Goal: Task Accomplishment & Management: Use online tool/utility

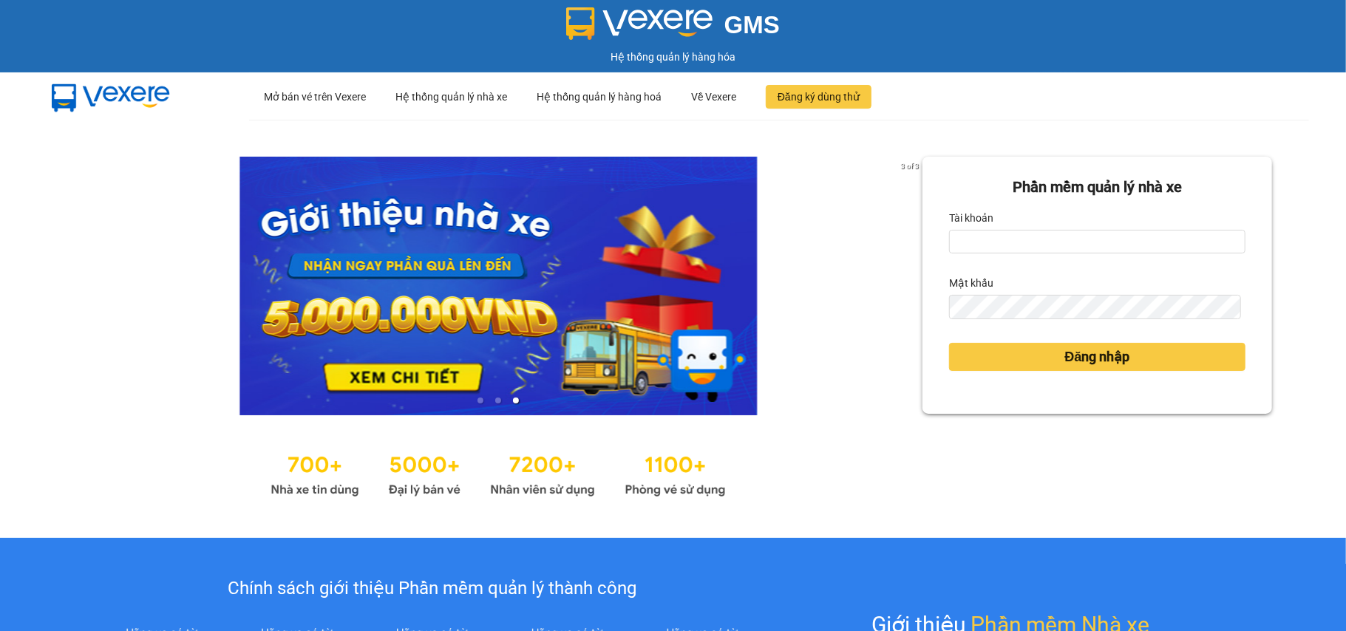
click at [1044, 451] on div "Phần mềm quản lý nhà xe Tài khoản Mật khẩu Đăng nhập" at bounding box center [1098, 329] width 350 height 345
click at [956, 232] on input "Tài khoản" at bounding box center [1097, 242] width 297 height 24
type input "tamnt_bxtt.saoviet"
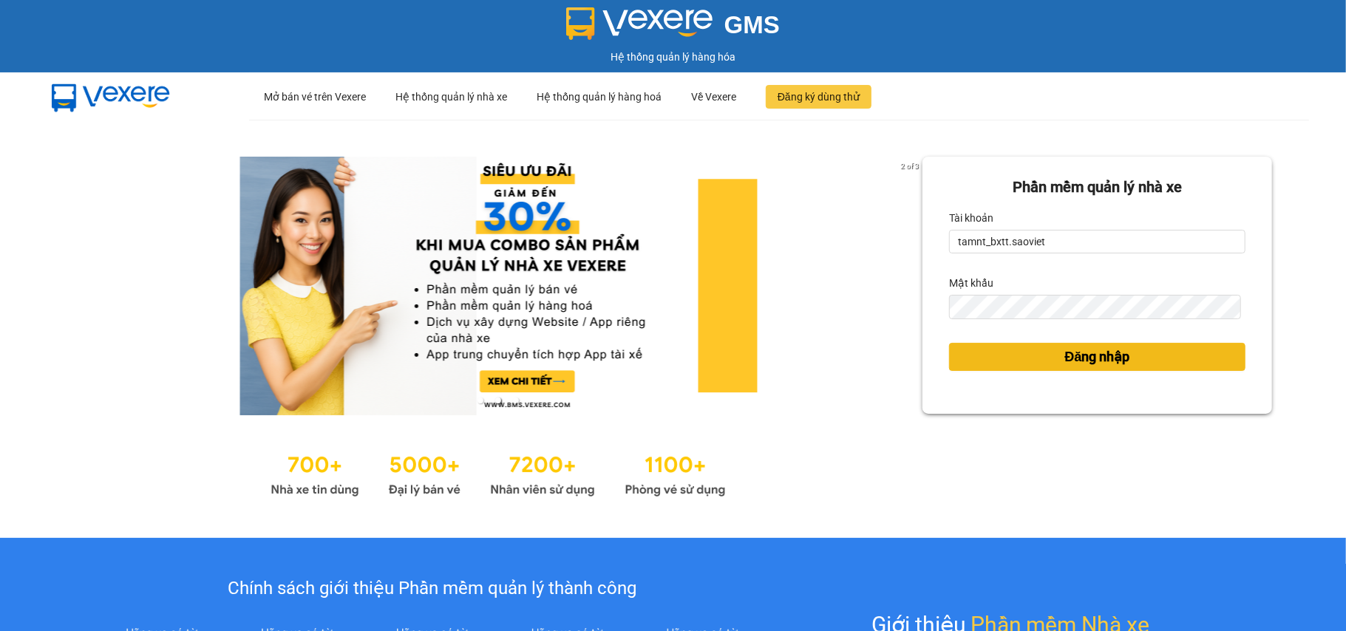
click at [1050, 359] on button "Đăng nhập" at bounding box center [1097, 357] width 297 height 28
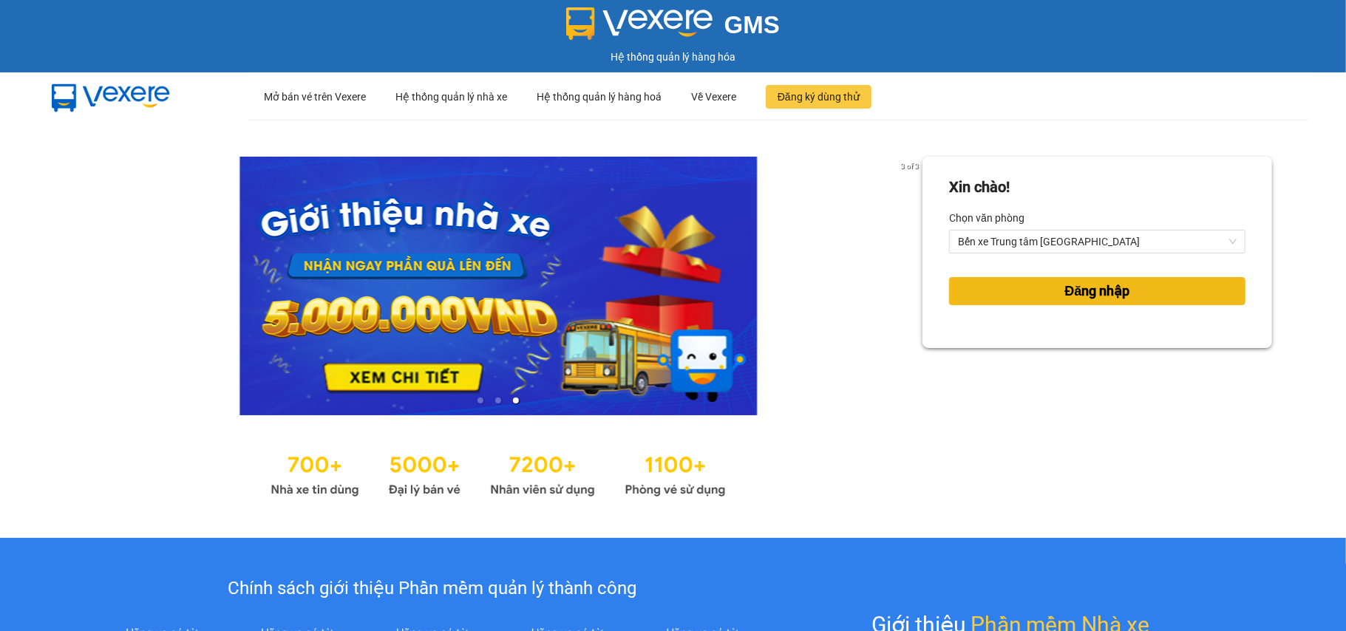
click at [1066, 299] on span "Đăng nhập" at bounding box center [1098, 291] width 65 height 21
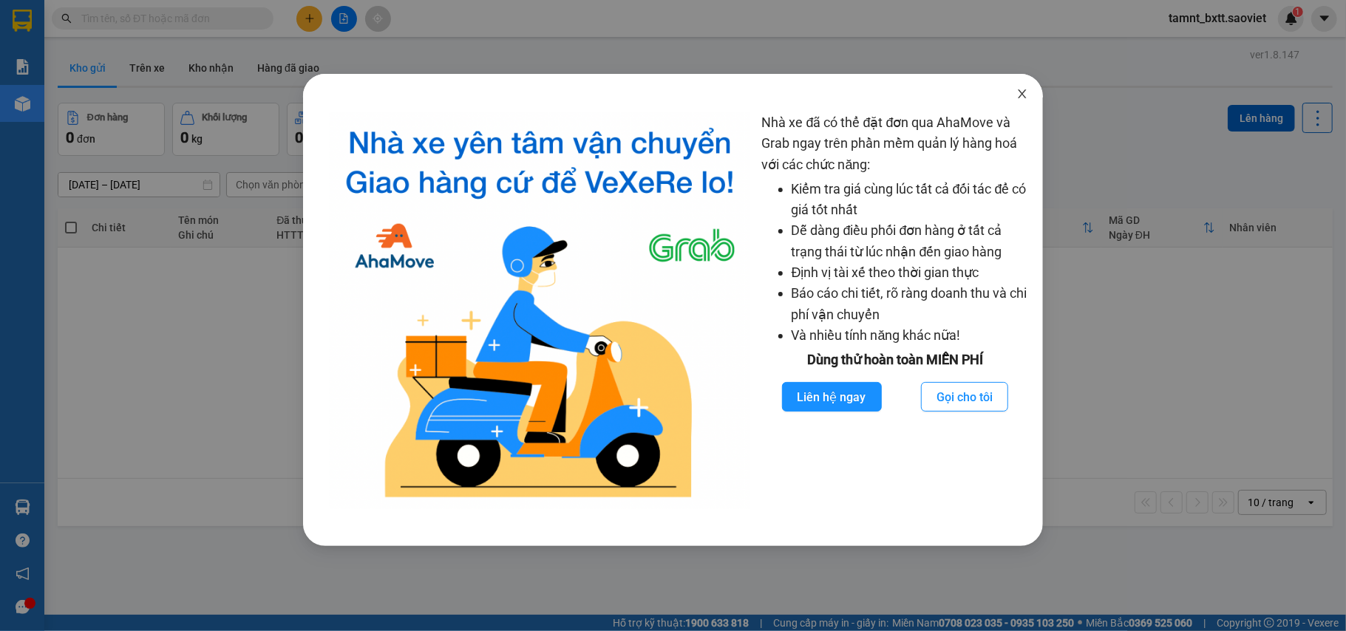
click at [1021, 95] on icon "close" at bounding box center [1023, 94] width 12 height 12
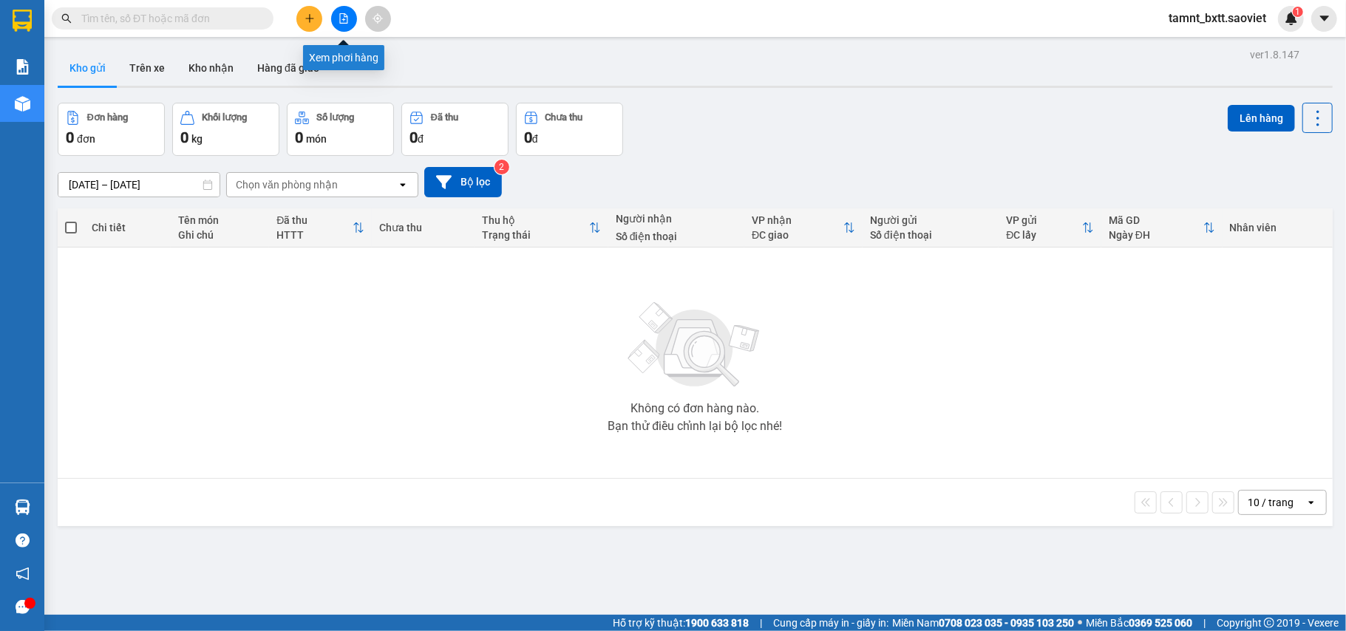
click at [342, 18] on icon "file-add" at bounding box center [344, 18] width 10 height 10
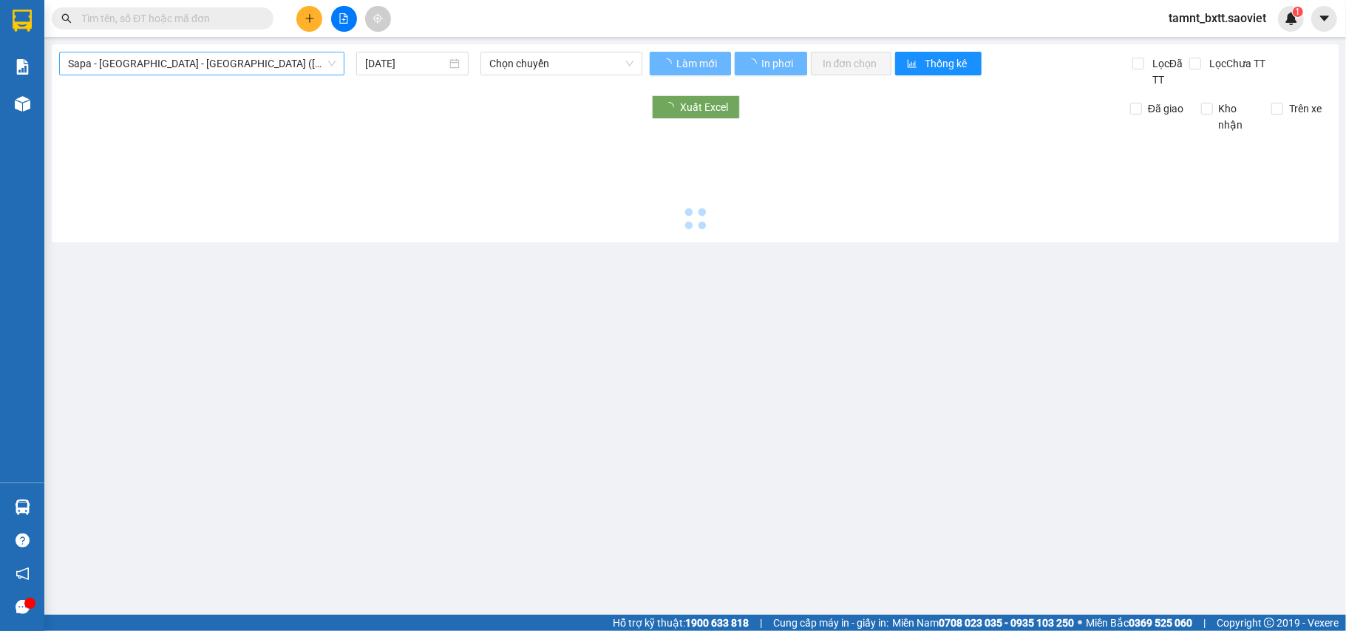
type input "[DATE]"
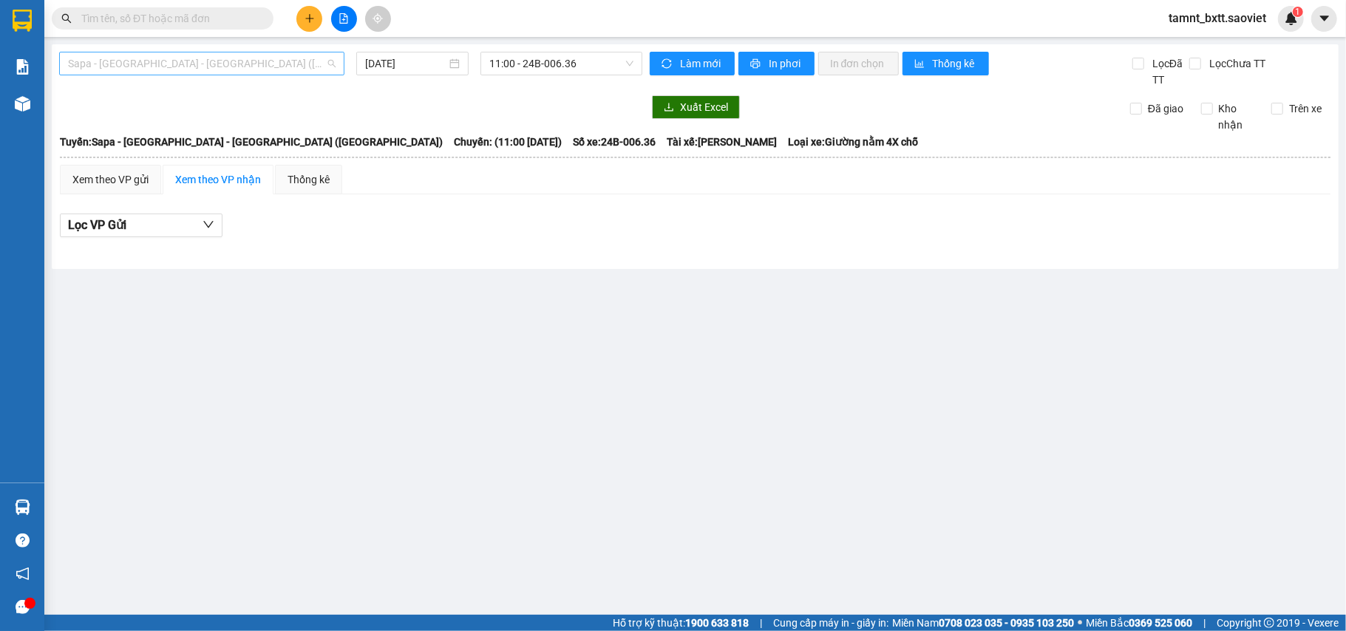
click at [219, 66] on span "Sapa - [GEOGRAPHIC_DATA] - [GEOGRAPHIC_DATA] ([GEOGRAPHIC_DATA])" at bounding box center [202, 63] width 268 height 22
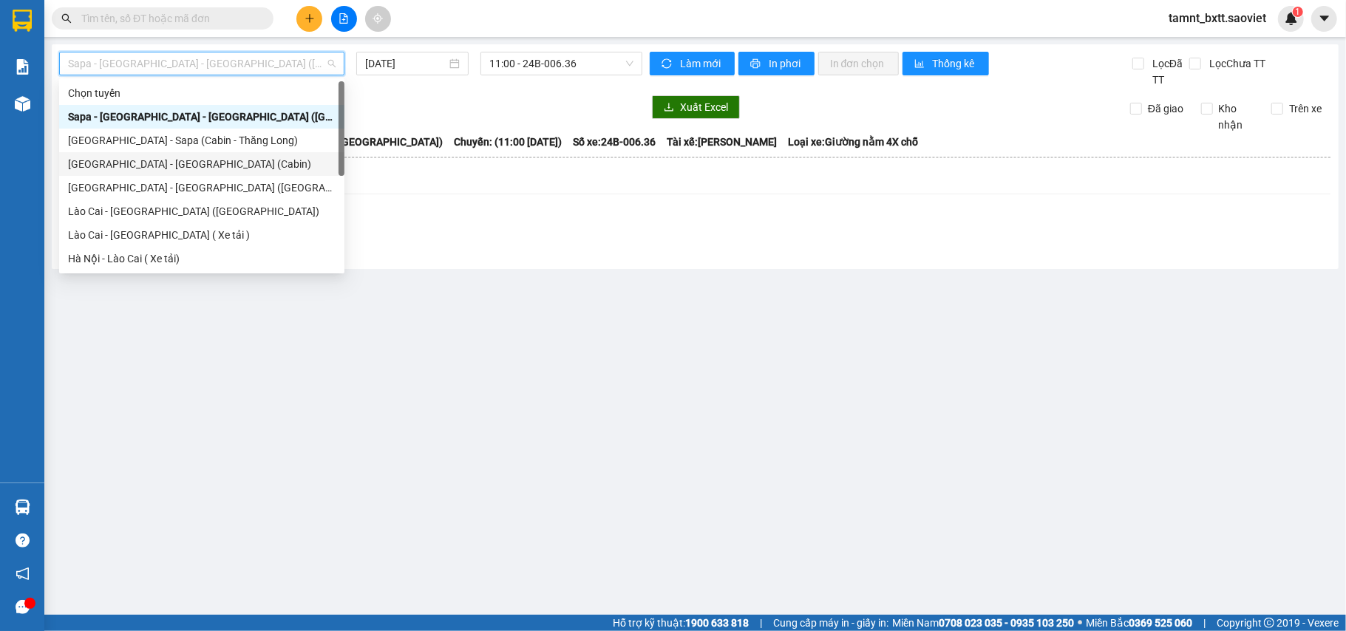
scroll to position [98, 0]
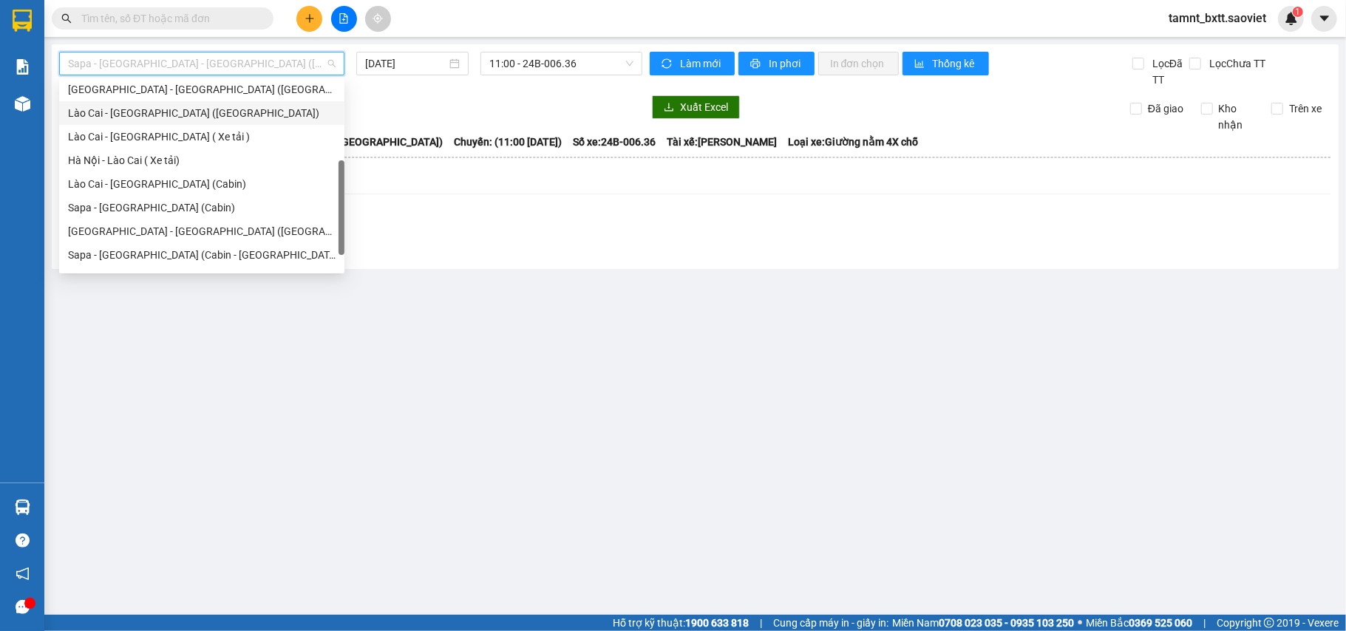
click at [172, 115] on div "Lào Cai - [GEOGRAPHIC_DATA] ([GEOGRAPHIC_DATA])" at bounding box center [202, 113] width 268 height 16
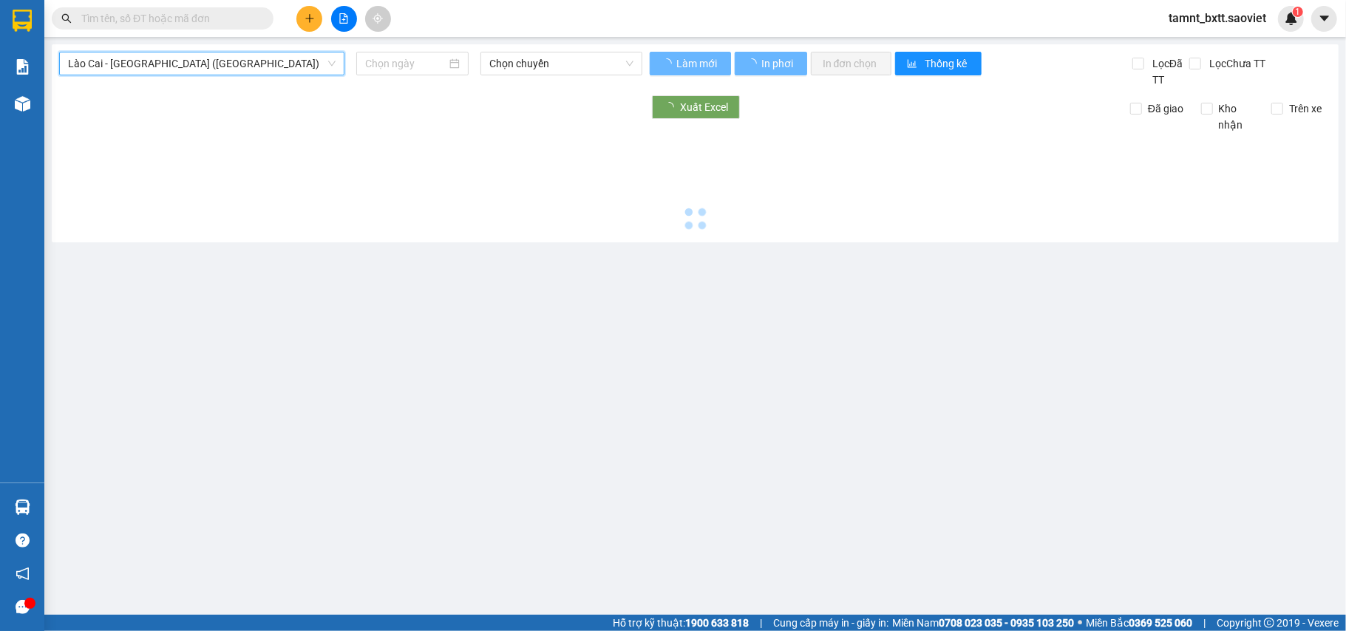
type input "[DATE]"
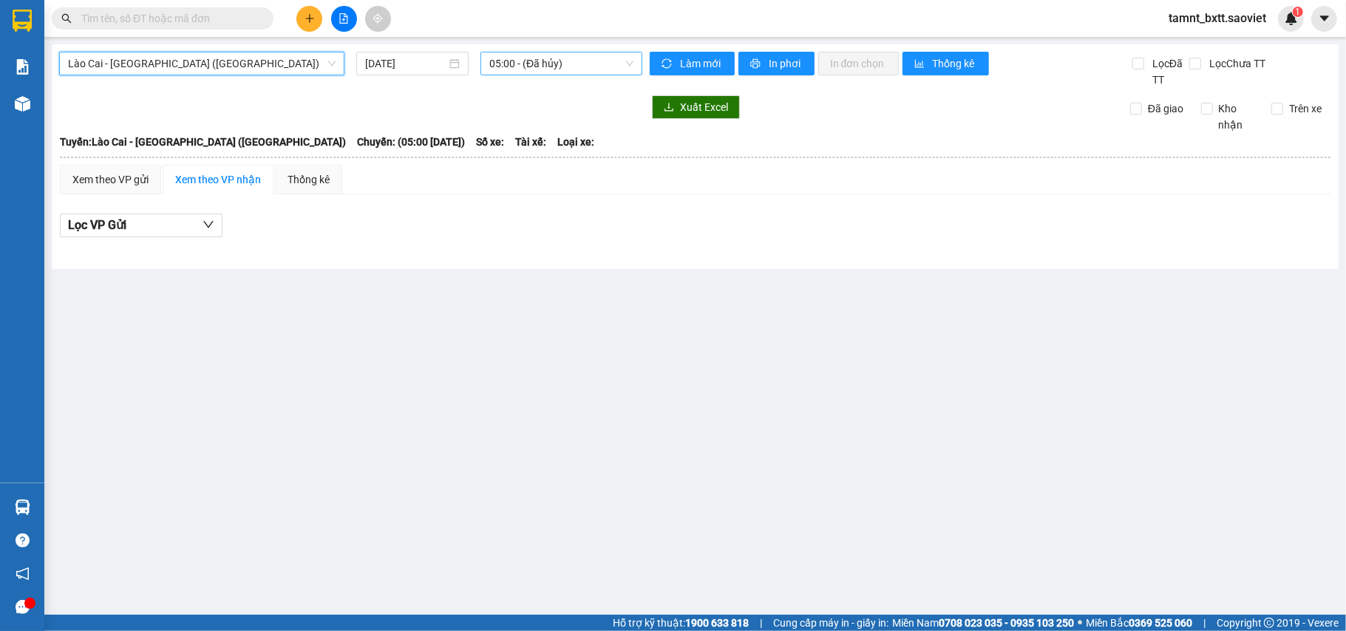
click at [507, 60] on span "05:00 - (Đã hủy)" at bounding box center [562, 63] width 144 height 22
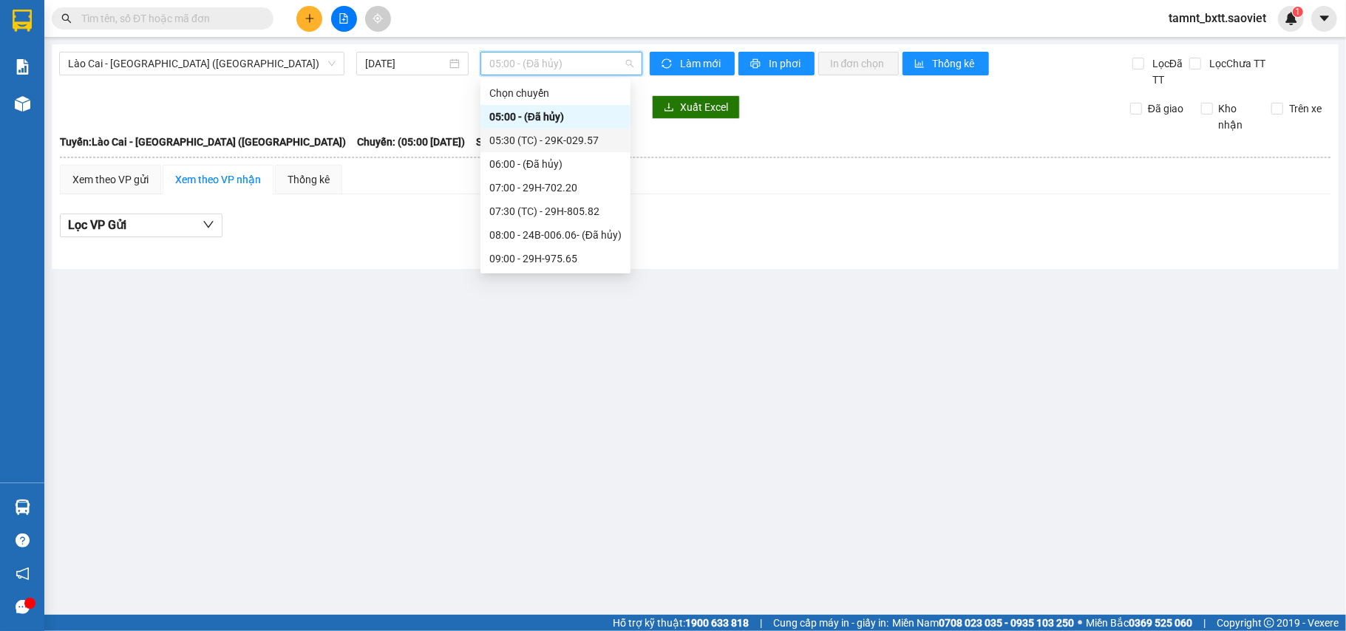
click at [526, 138] on div "05:30 (TC) - 29K-029.57" at bounding box center [556, 140] width 132 height 16
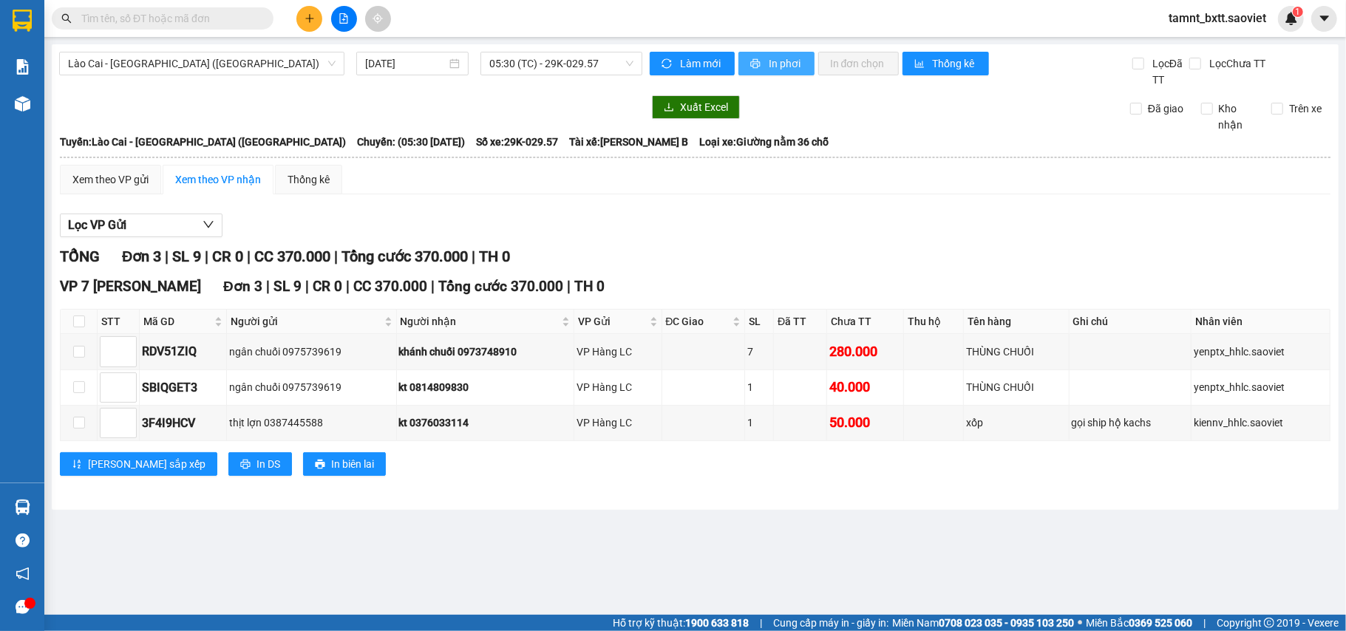
click at [784, 67] on span "In phơi" at bounding box center [786, 63] width 34 height 16
